Goal: Find specific page/section: Find specific page/section

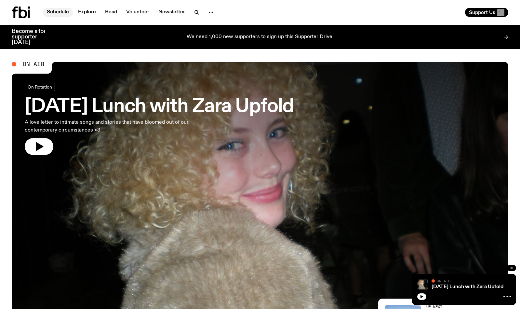
click at [64, 10] on link "Schedule" at bounding box center [58, 12] width 30 height 9
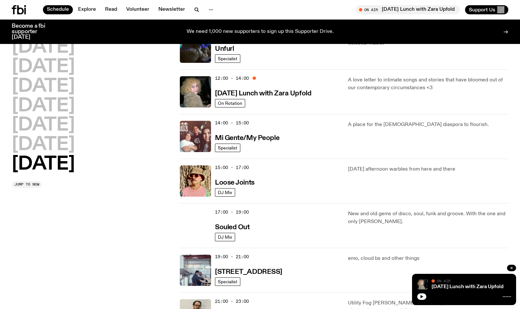
scroll to position [263, 0]
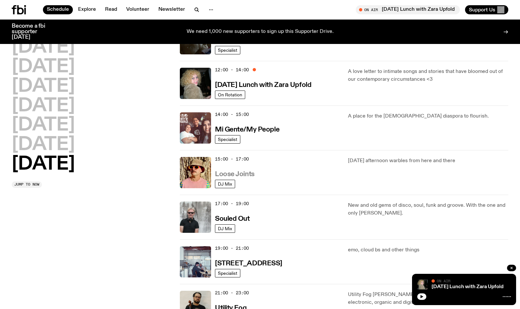
click at [241, 173] on h3 "Loose Joints" at bounding box center [235, 174] width 40 height 7
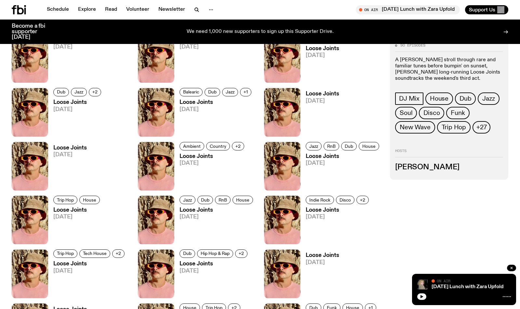
scroll to position [366, 0]
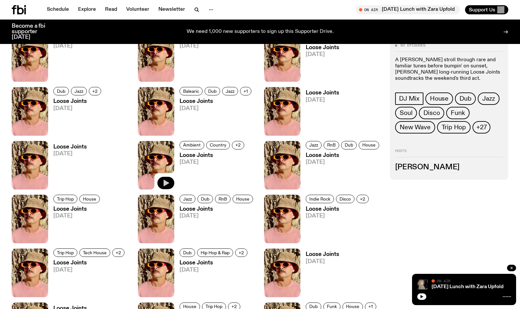
click at [165, 178] on button "button" at bounding box center [165, 183] width 17 height 12
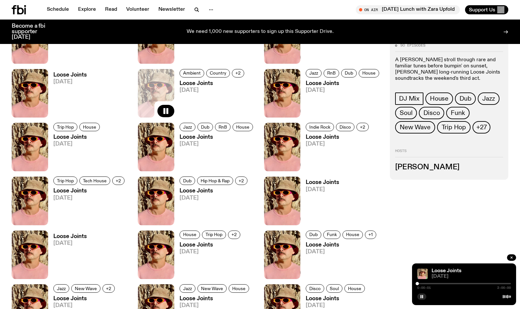
scroll to position [538, 0]
